Goal: Information Seeking & Learning: Learn about a topic

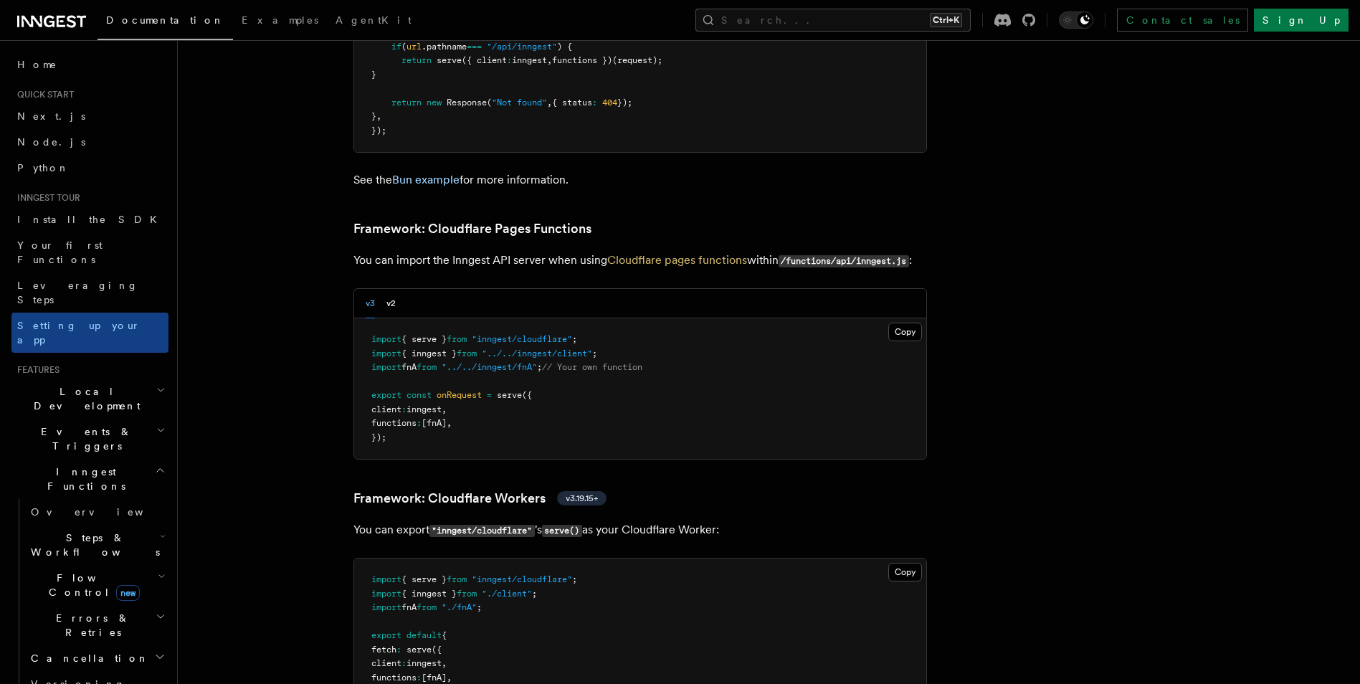
scroll to position [2151, 0]
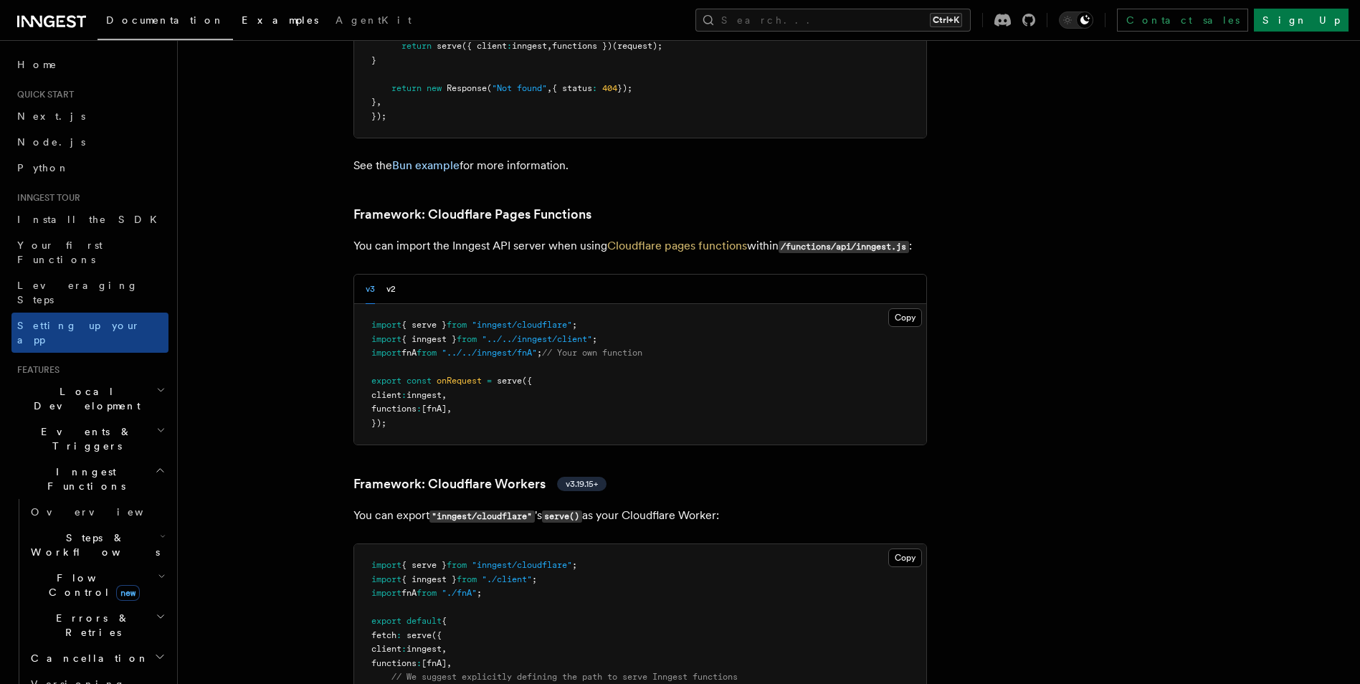
click at [233, 27] on link "Examples" at bounding box center [280, 21] width 94 height 34
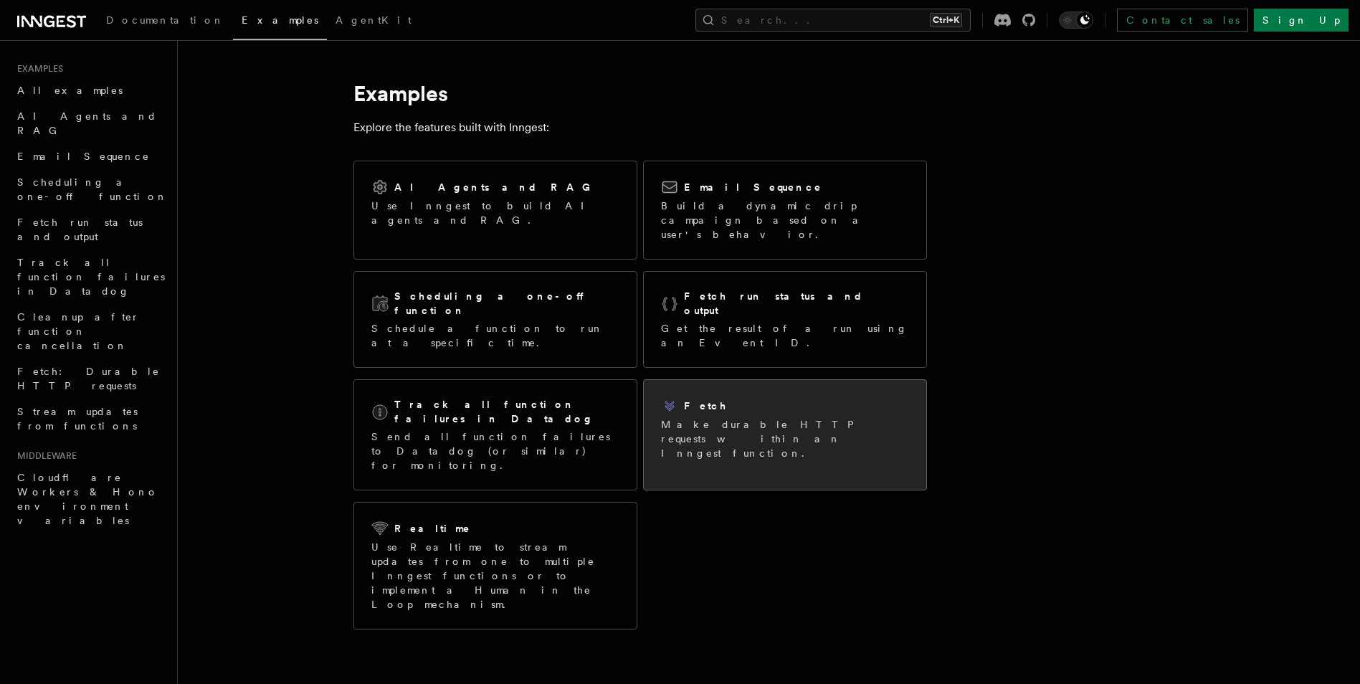
click at [749, 417] on p "Make durable HTTP requests within an Inngest function." at bounding box center [785, 438] width 248 height 43
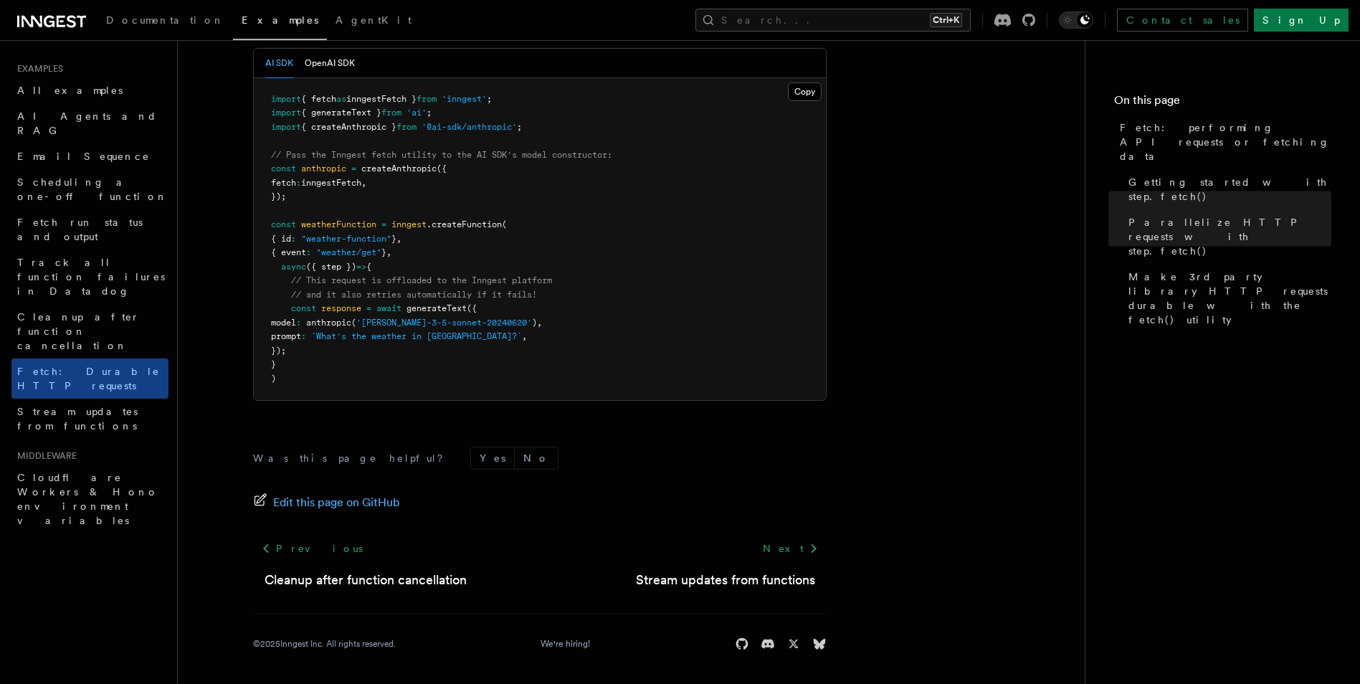
scroll to position [1398, 0]
click at [1146, 175] on link "Getting started with step.fetch()" at bounding box center [1227, 189] width 209 height 40
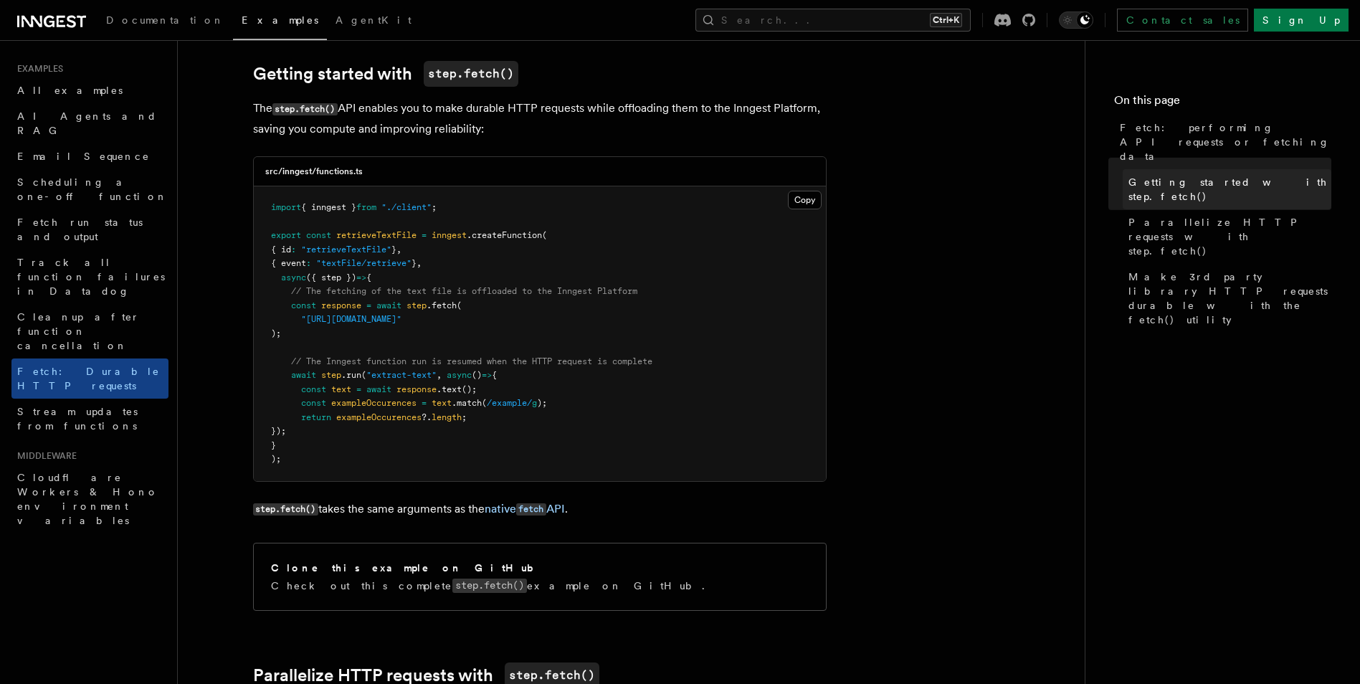
scroll to position [187, 0]
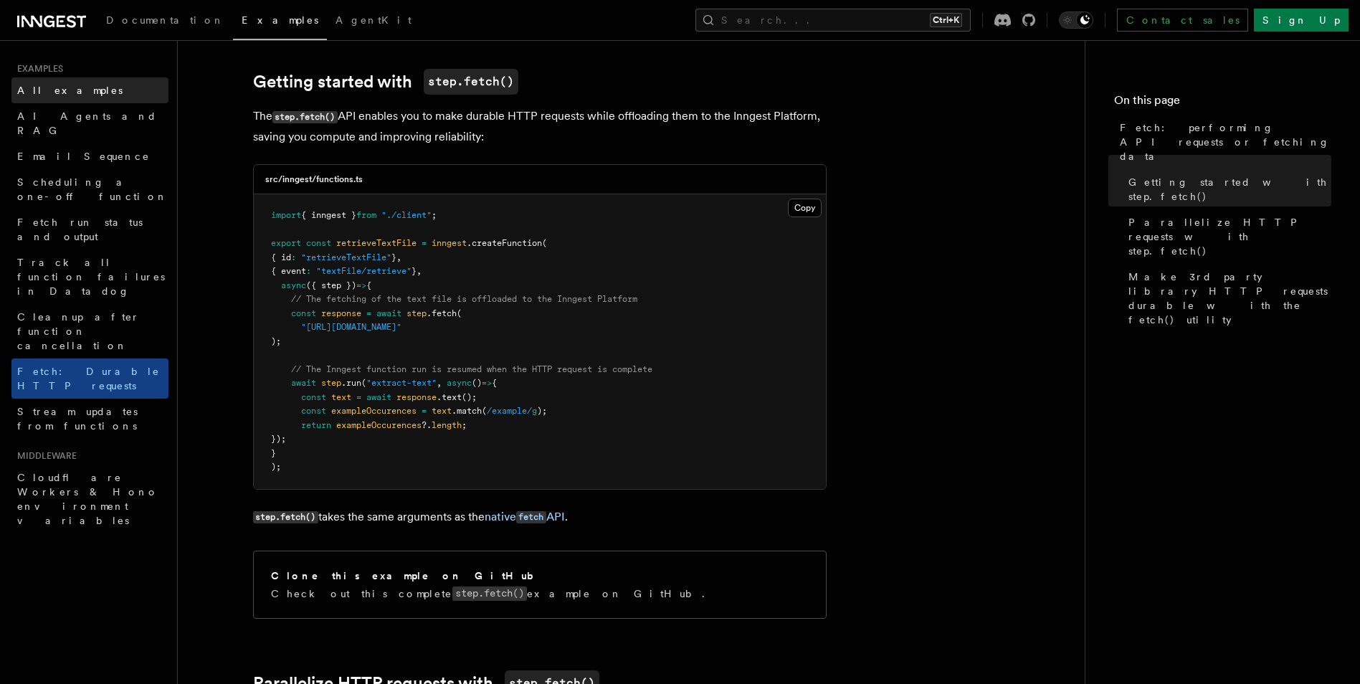
click at [80, 100] on link "All examples" at bounding box center [89, 90] width 157 height 26
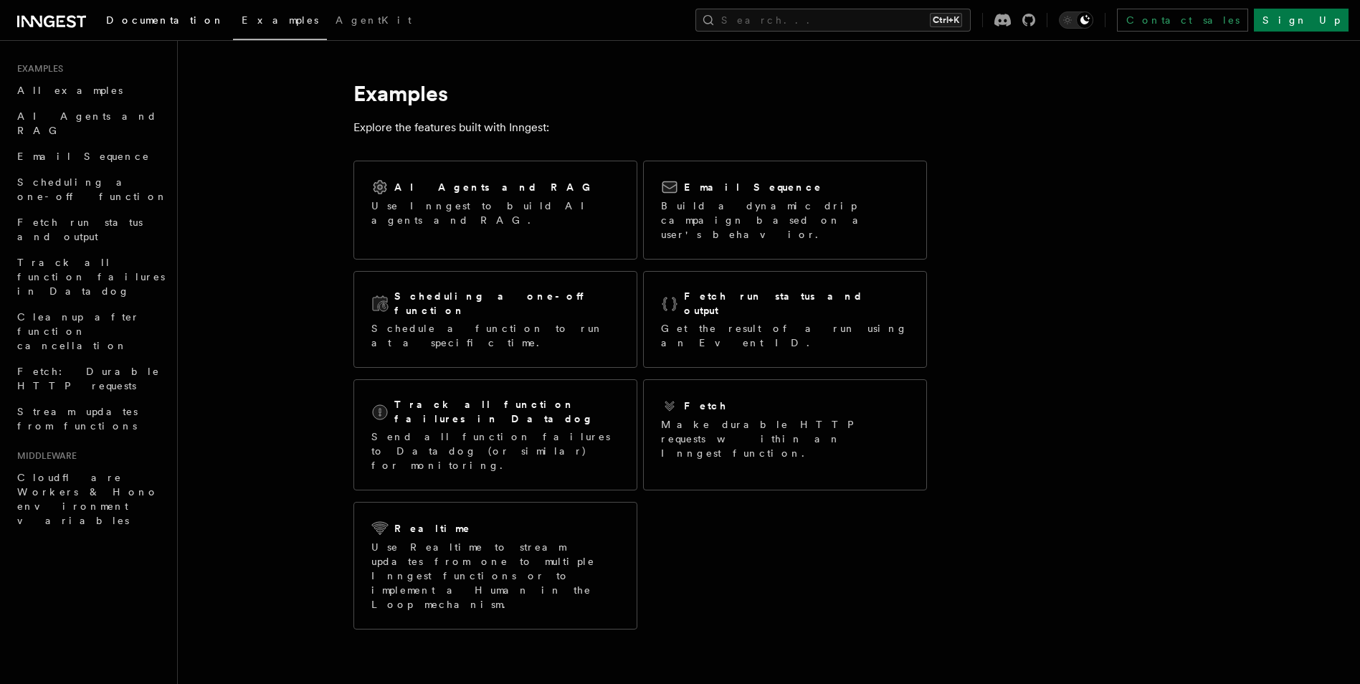
click at [142, 19] on span "Documentation" at bounding box center [165, 19] width 118 height 11
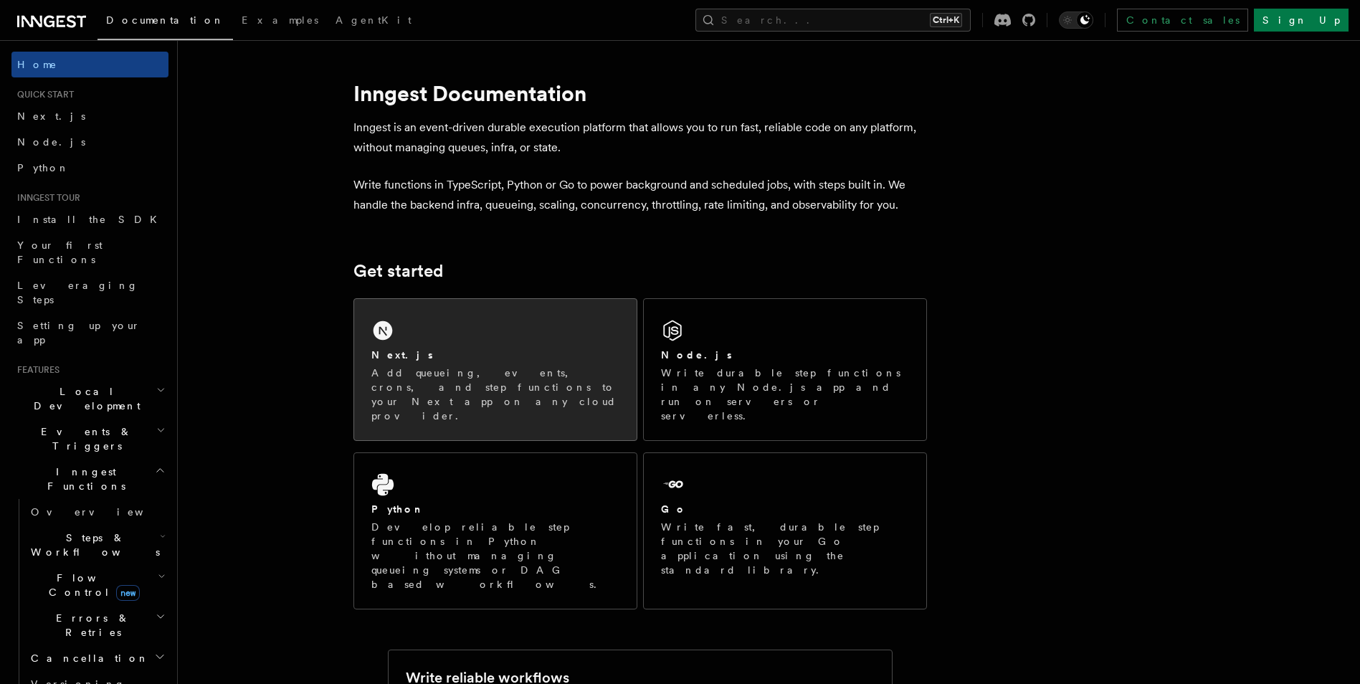
click at [460, 389] on p "Add queueing, events, crons, and step functions to your Next app on any cloud p…" at bounding box center [495, 394] width 248 height 57
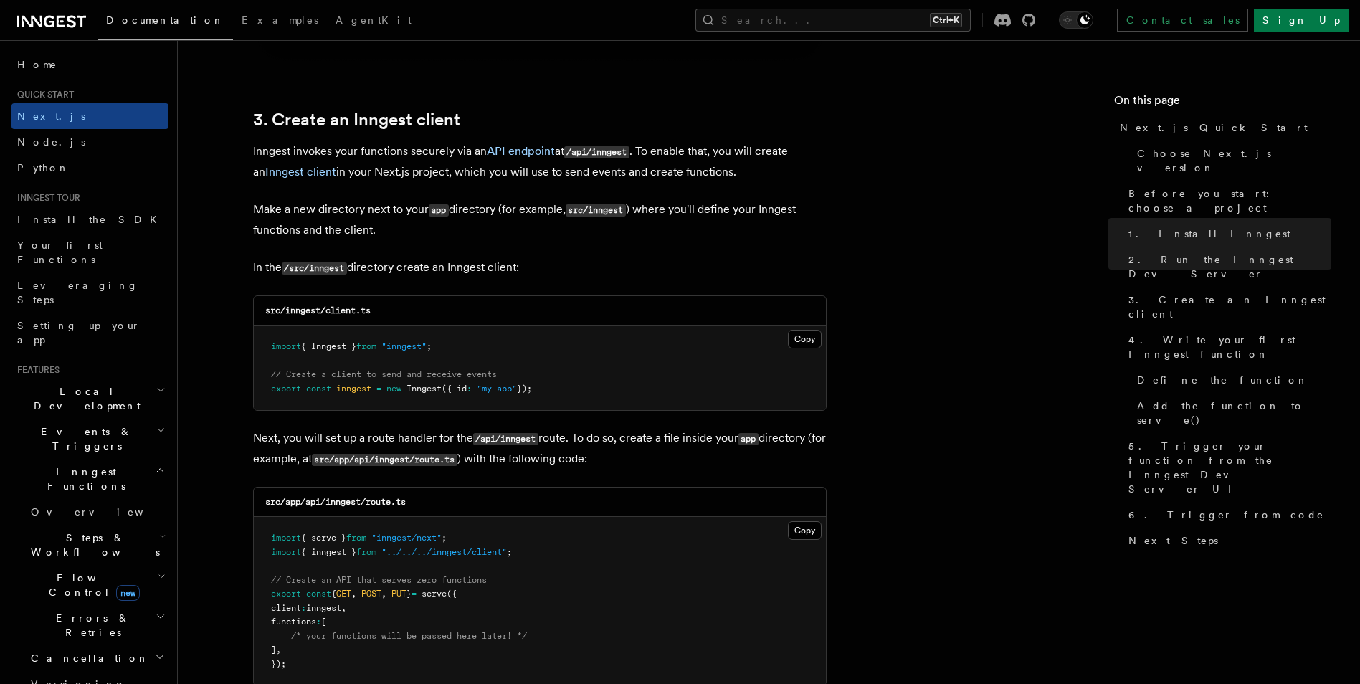
scroll to position [1649, 0]
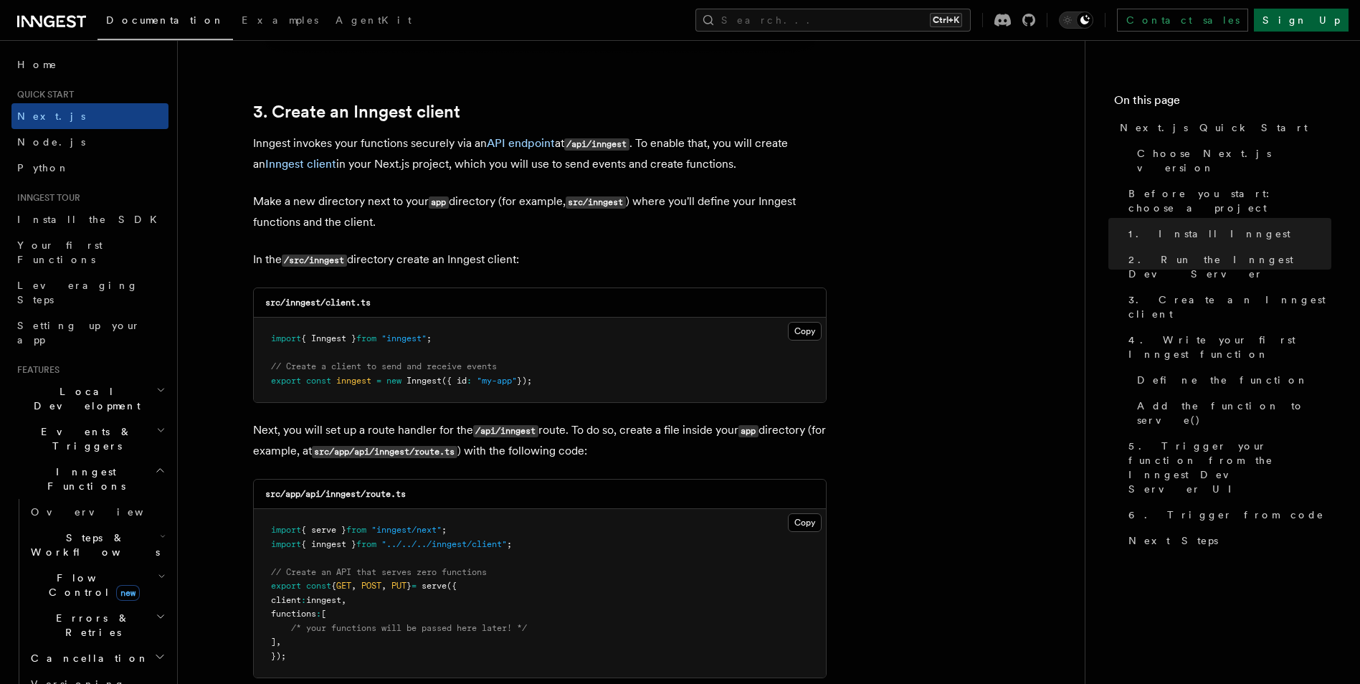
click at [1332, 14] on link "Sign Up" at bounding box center [1301, 20] width 95 height 23
